Goal: Task Accomplishment & Management: Complete application form

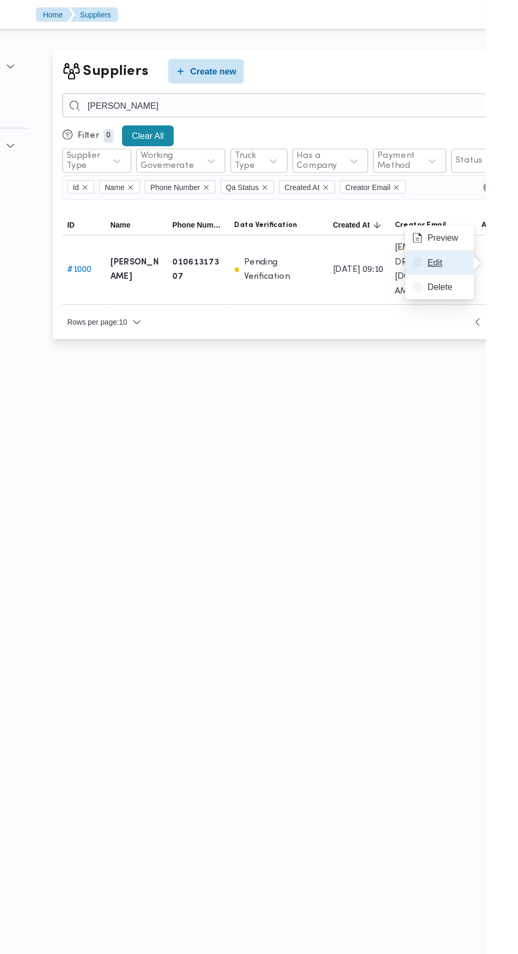
click at [475, 227] on span "Edit" at bounding box center [484, 225] width 34 height 8
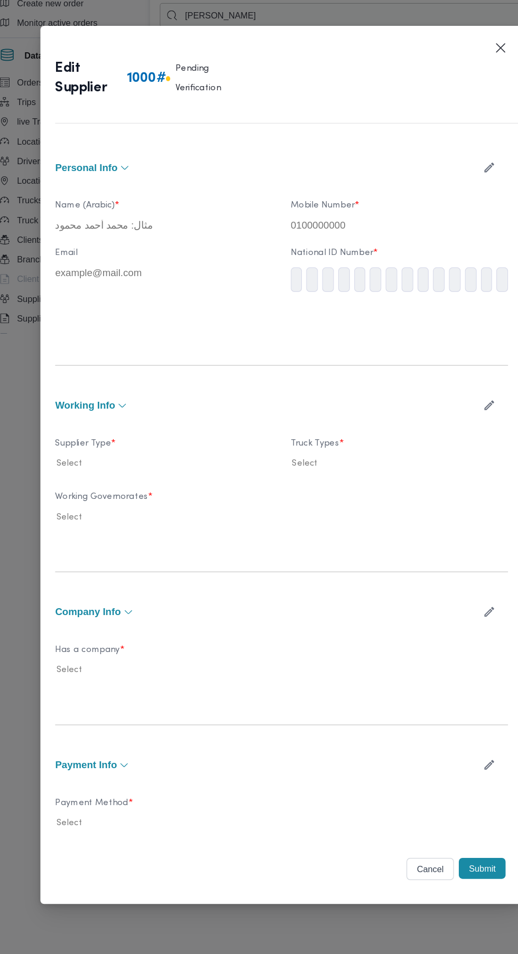
type input "[PERSON_NAME]"
type input "01061317307"
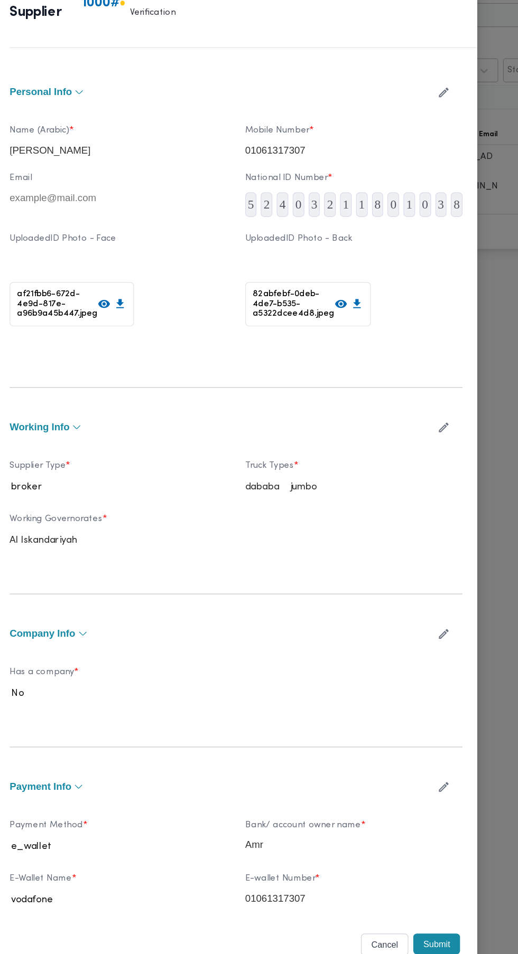
click at [443, 163] on icon "button" at bounding box center [436, 157] width 11 height 11
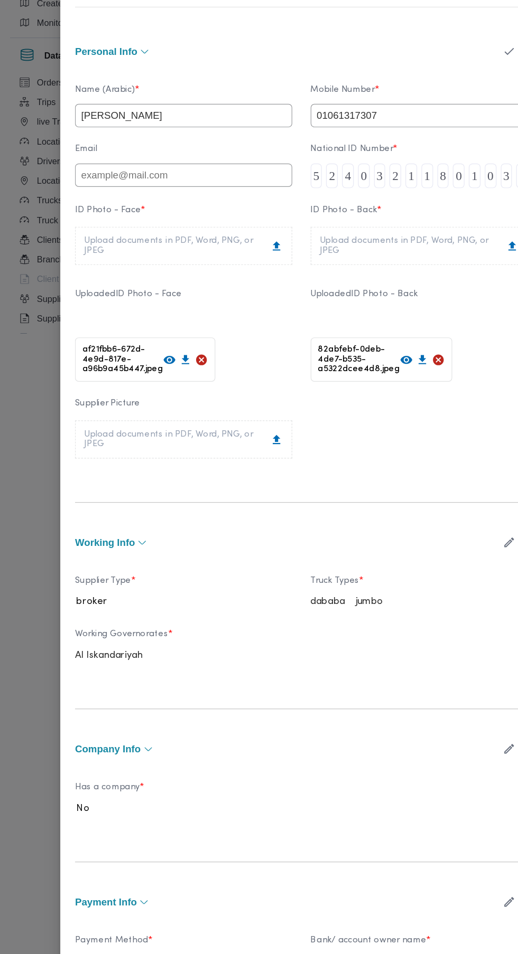
click at [123, 389] on div "af21fbb6-672d-4e9d-817e-a96b9a45b447.jpeg" at bounding box center [124, 387] width 120 height 38
click at [151, 383] on icon at bounding box center [145, 386] width 10 height 7
click at [179, 381] on icon at bounding box center [172, 386] width 11 height 11
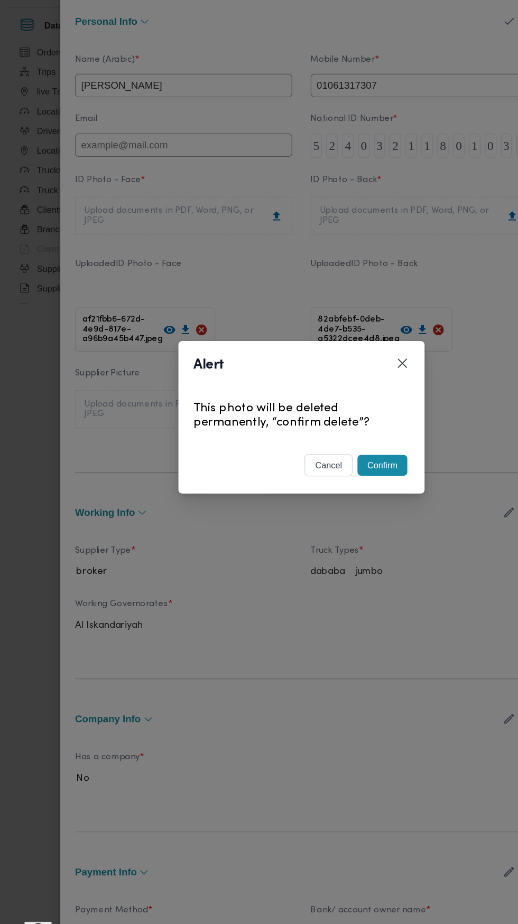
click at [342, 512] on button "Confirm" at bounding box center [328, 503] width 43 height 18
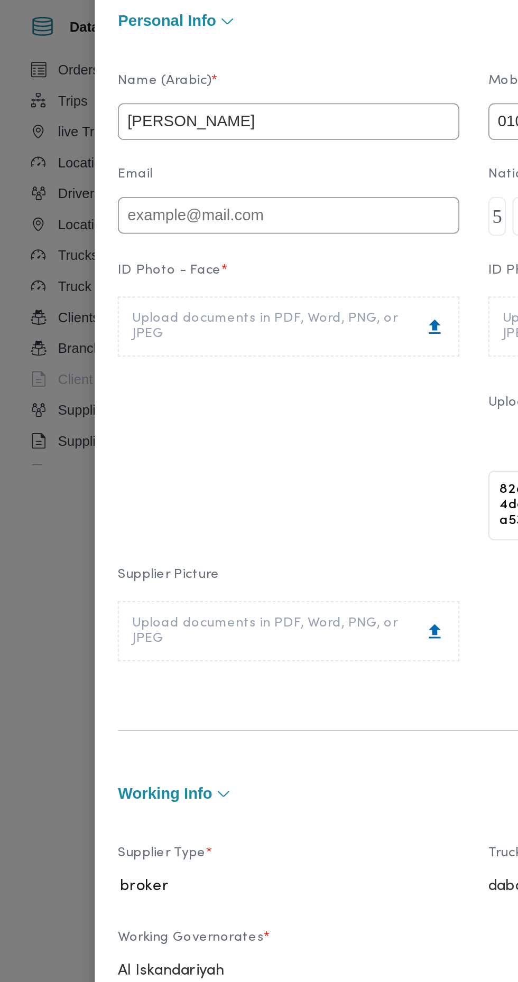
click at [198, 297] on div "Upload documents in PDF, Word, PNG, or JPEG" at bounding box center [157, 288] width 171 height 17
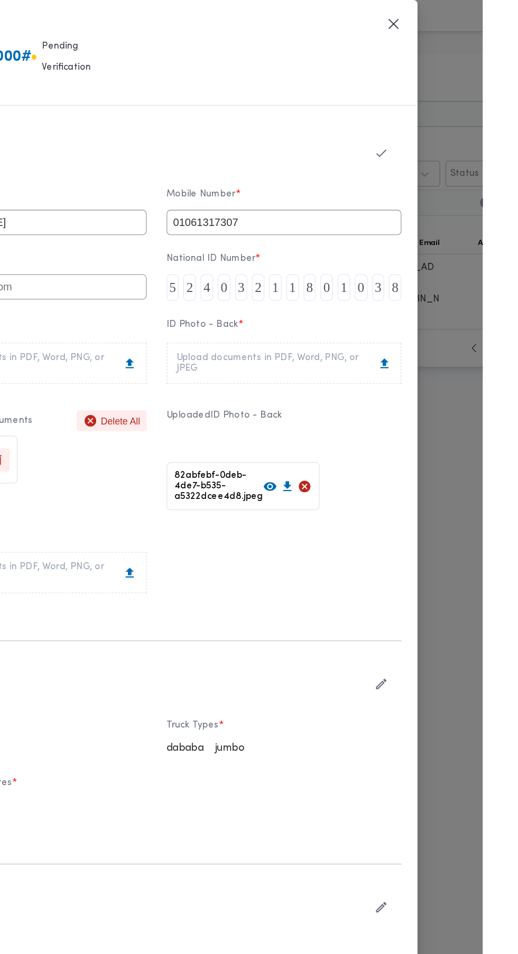
click at [443, 116] on icon "button" at bounding box center [436, 121] width 11 height 11
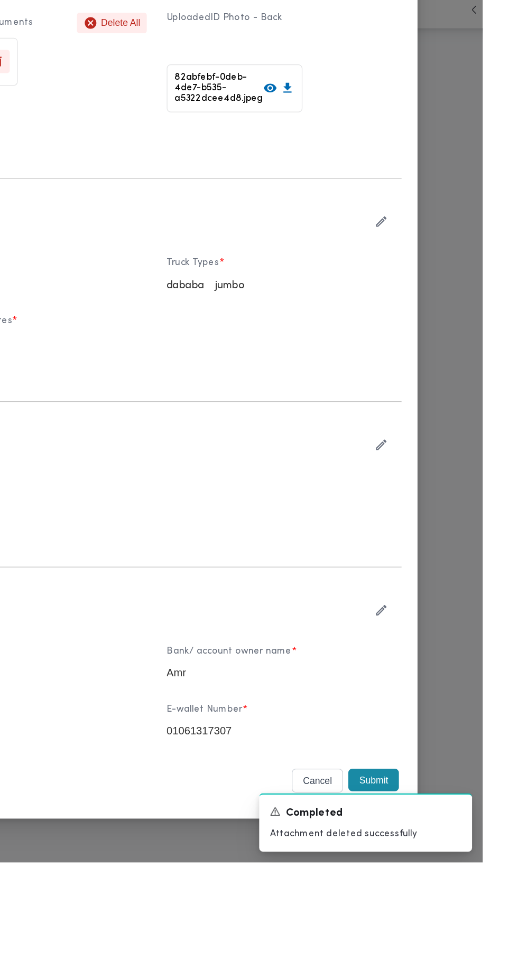
click at [444, 898] on button "Submit" at bounding box center [431, 889] width 40 height 18
